Goal: Use online tool/utility: Utilize a website feature to perform a specific function

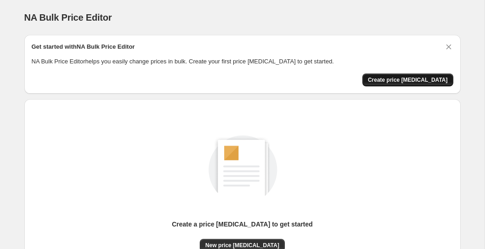
click at [430, 77] on span "Create price [MEDICAL_DATA]" at bounding box center [408, 79] width 80 height 7
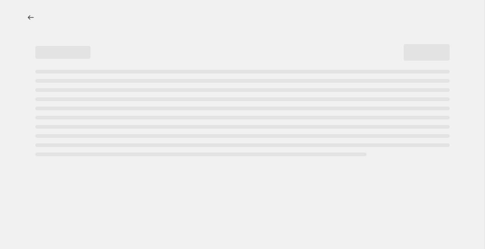
select select "percentage"
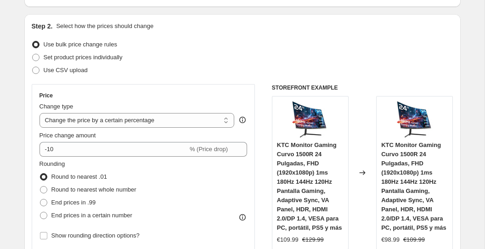
scroll to position [89, 0]
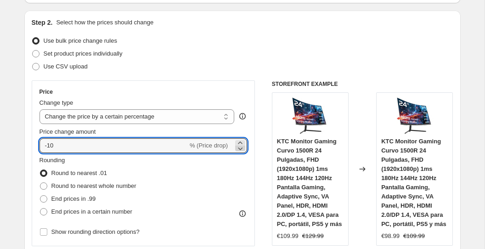
click at [239, 149] on icon at bounding box center [240, 148] width 9 height 9
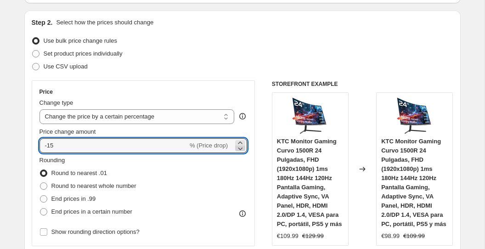
click at [239, 149] on icon at bounding box center [240, 148] width 9 height 9
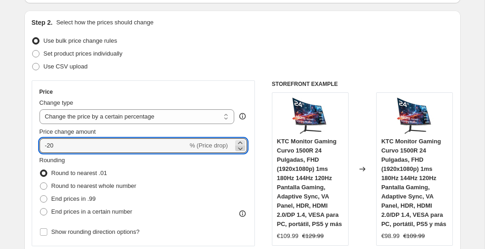
click at [239, 149] on icon at bounding box center [240, 148] width 9 height 9
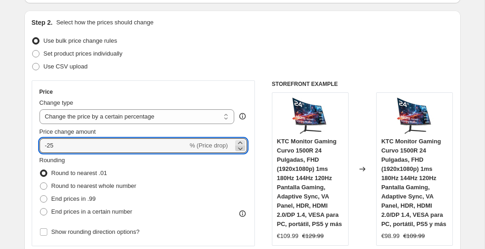
click at [239, 149] on icon at bounding box center [240, 148] width 9 height 9
type input "-27"
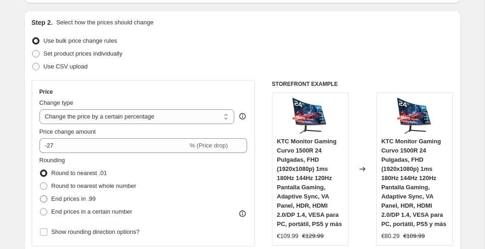
click at [88, 200] on span "End prices in .99" at bounding box center [73, 198] width 45 height 7
click at [40, 196] on input "End prices in .99" at bounding box center [40, 195] width 0 height 0
radio input "true"
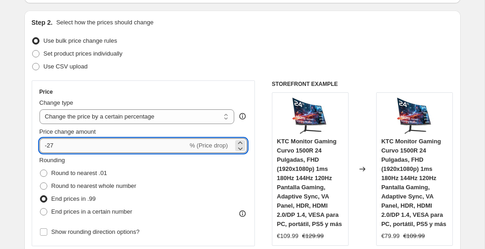
click at [158, 145] on input "-27" at bounding box center [113, 145] width 148 height 15
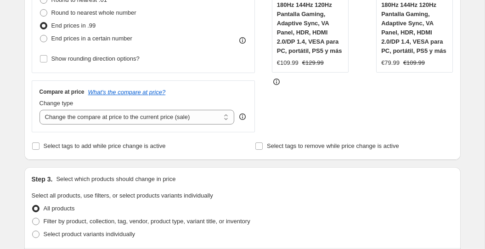
scroll to position [263, 0]
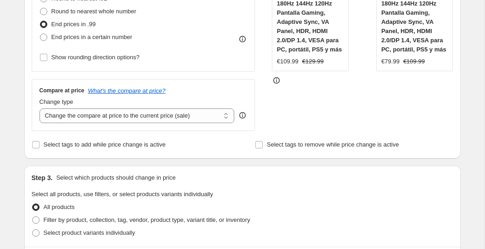
type input "-28"
click at [318, 108] on div "STOREFRONT EXAMPLE KTC Monitor Gaming Curvo 1500R 24 Pulgadas, FHD (1920x1080p)…" at bounding box center [362, 18] width 181 height 225
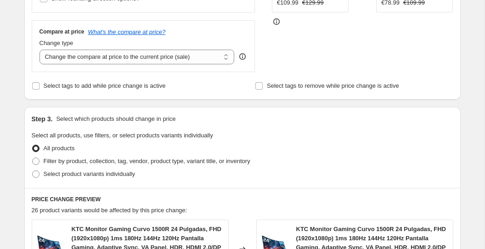
scroll to position [321, 0]
click at [202, 62] on select "Change the compare at price to the current price (sale) Change the compare at p…" at bounding box center [136, 57] width 195 height 15
select select "remove"
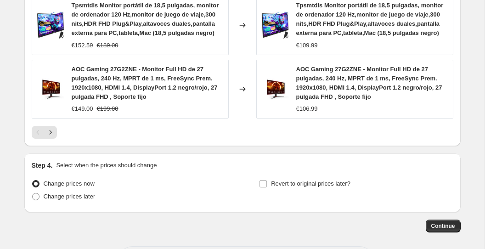
scroll to position [737, 0]
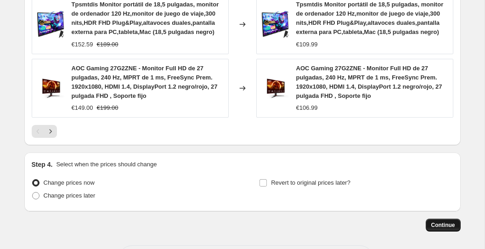
click at [436, 229] on span "Continue" at bounding box center [443, 224] width 24 height 7
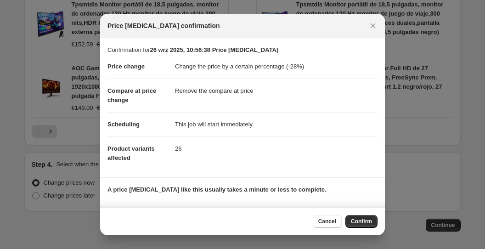
scroll to position [53, 0]
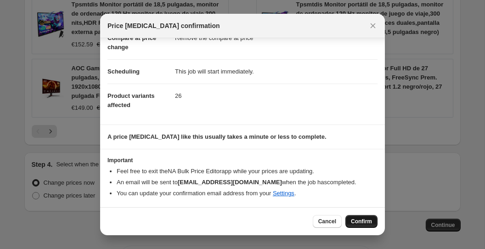
click at [356, 220] on span "Confirm" at bounding box center [361, 221] width 21 height 7
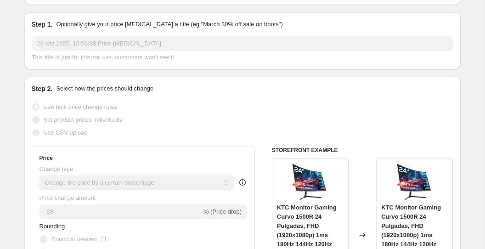
scroll to position [138, 0]
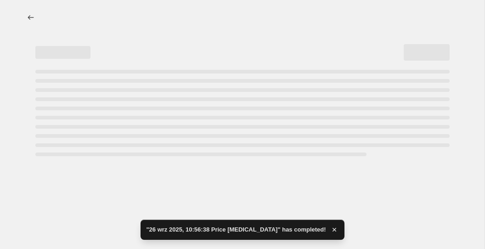
select select "percentage"
select select "remove"
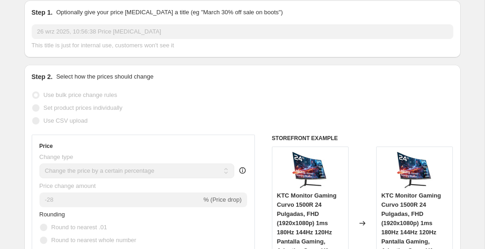
scroll to position [0, 0]
